Goal: Find specific page/section: Find specific page/section

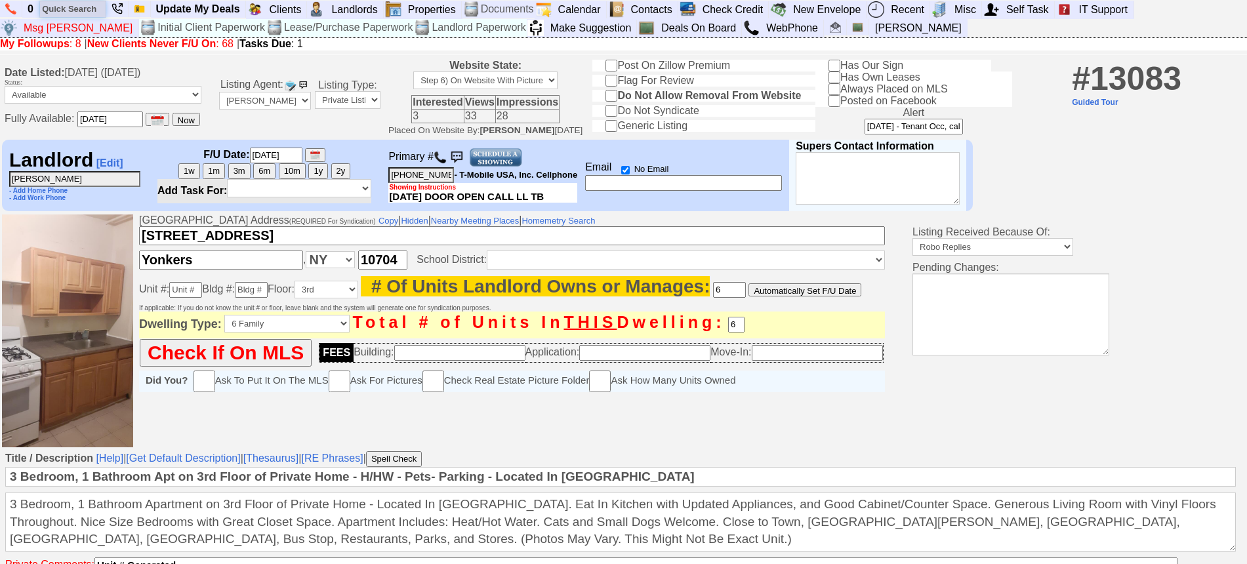
click at [92, 5] on input "text" at bounding box center [73, 9] width 66 height 16
paste input "914) 533-7438"
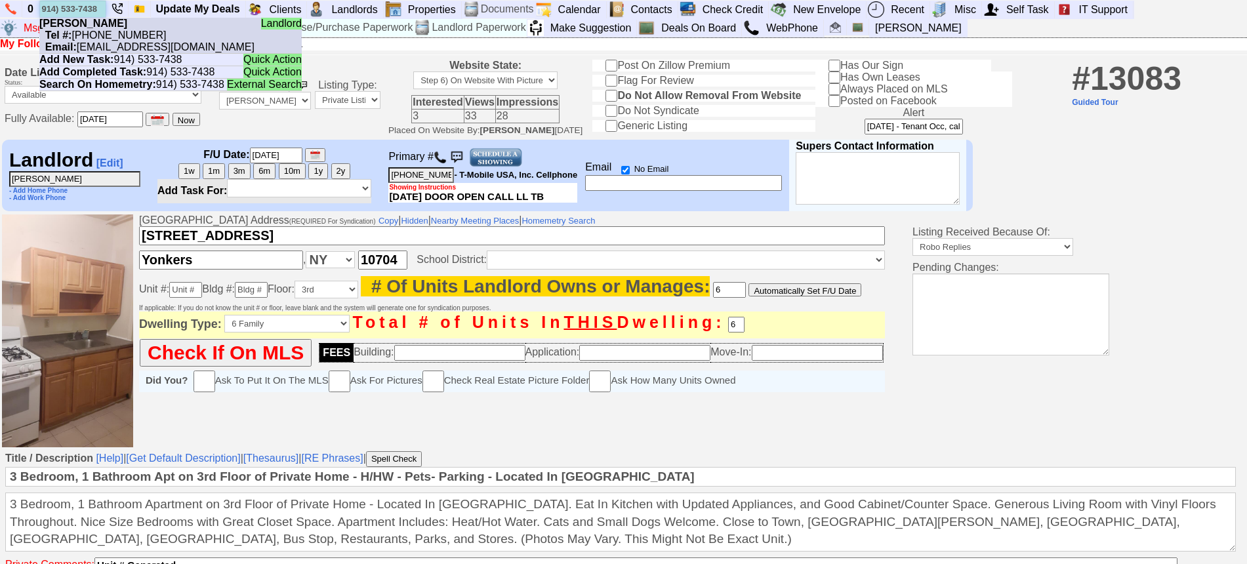
type input "914) 533-7438"
click at [107, 23] on b "[PERSON_NAME]" at bounding box center [83, 23] width 88 height 11
click at [68, 2] on input "text" at bounding box center [73, 9] width 66 height 16
paste input "[PHONE_NUMBER]"
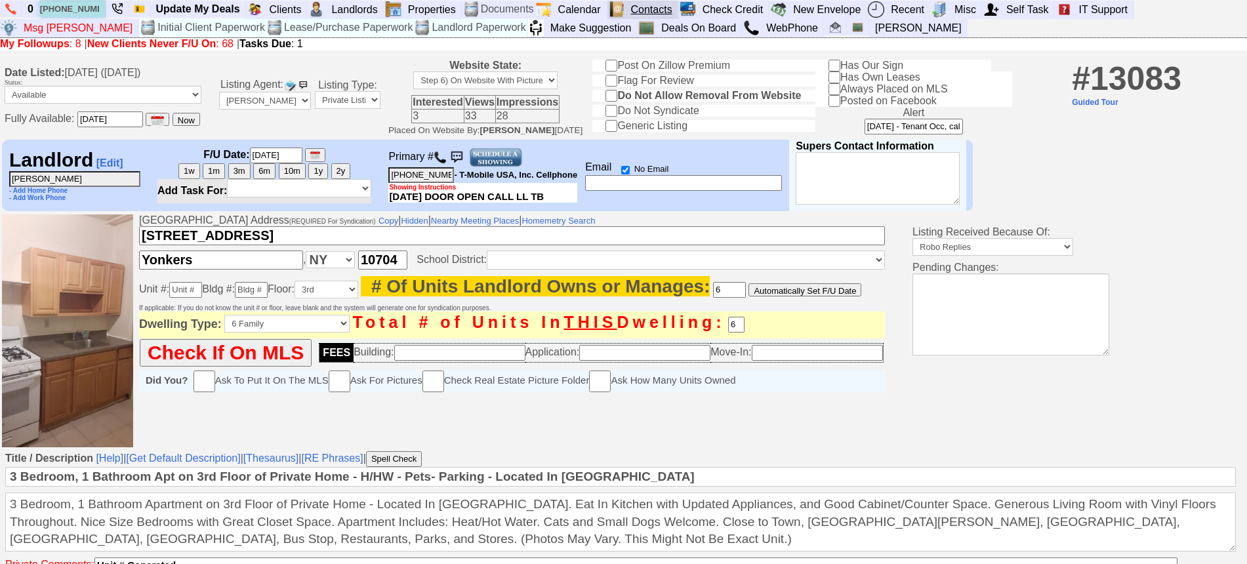
type input "[PHONE_NUMBER]"
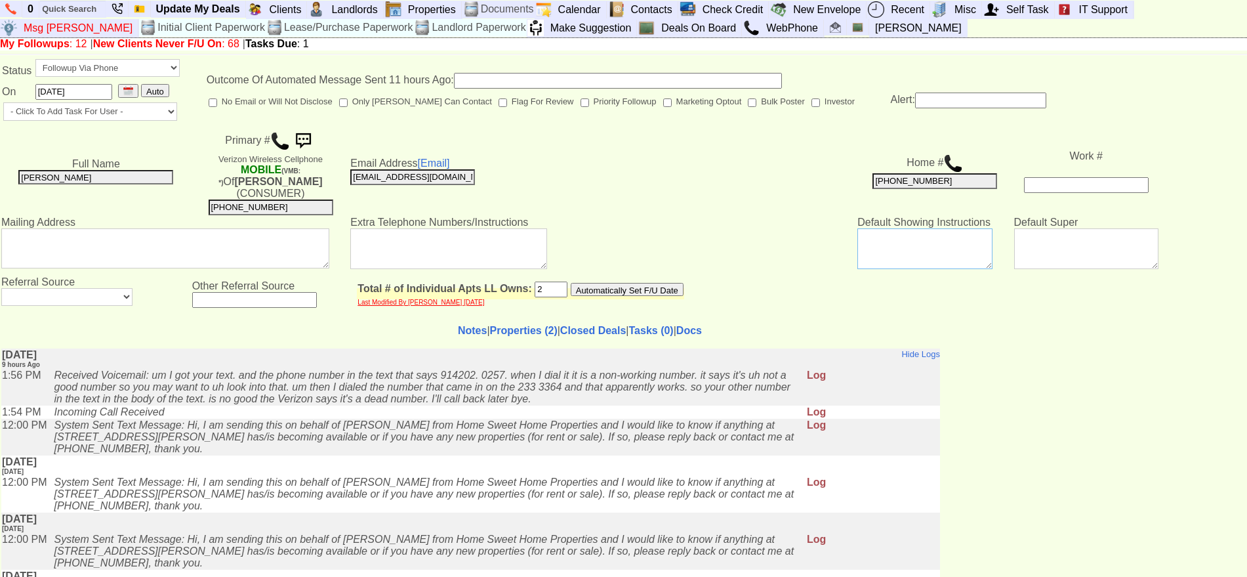
click at [882, 238] on textarea at bounding box center [925, 248] width 135 height 41
click at [1018, 228] on textarea at bounding box center [1086, 248] width 144 height 41
click at [1016, 169] on td "Work #" at bounding box center [1087, 171] width 146 height 89
type input "___-___-____"
click at [1024, 177] on input "___-___-____" at bounding box center [1086, 185] width 125 height 16
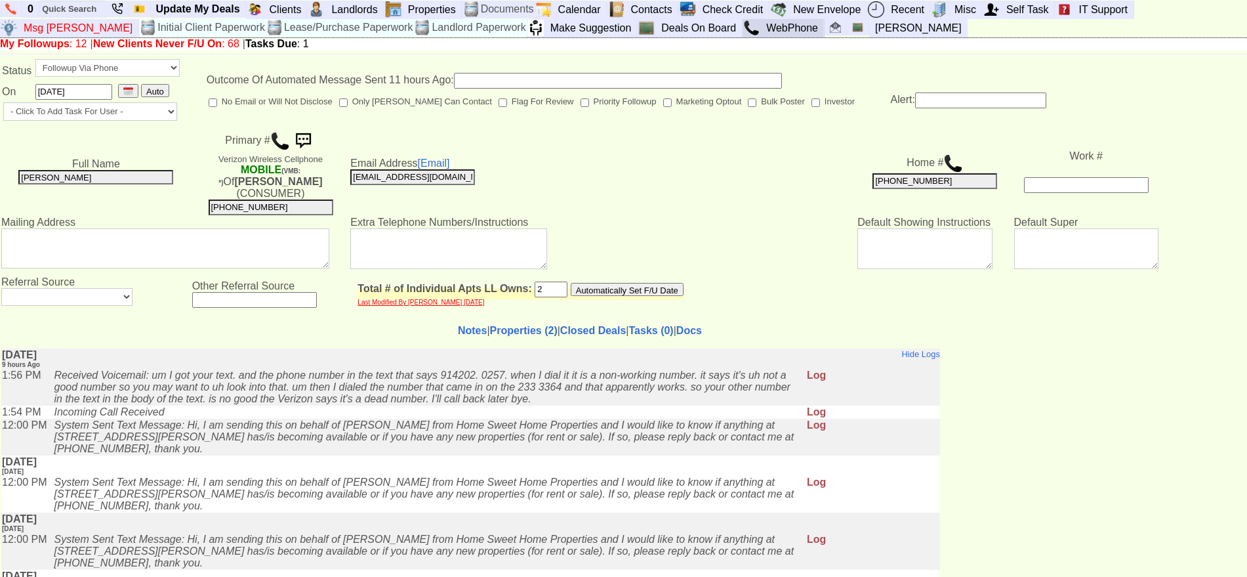
type input "___-___-____"
